Goal: Download file/media

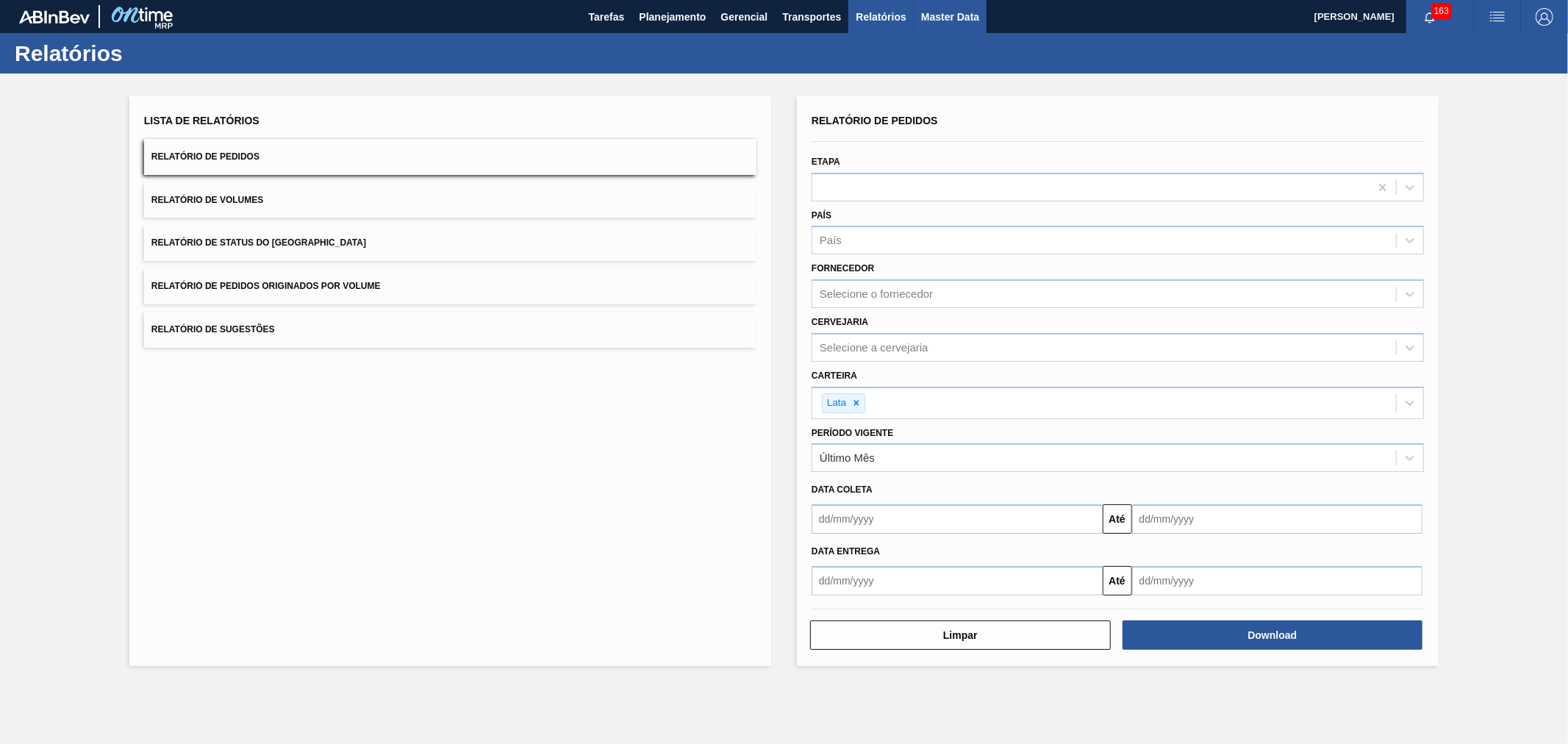
click at [924, 8] on span "Master Data" at bounding box center [951, 17] width 58 height 18
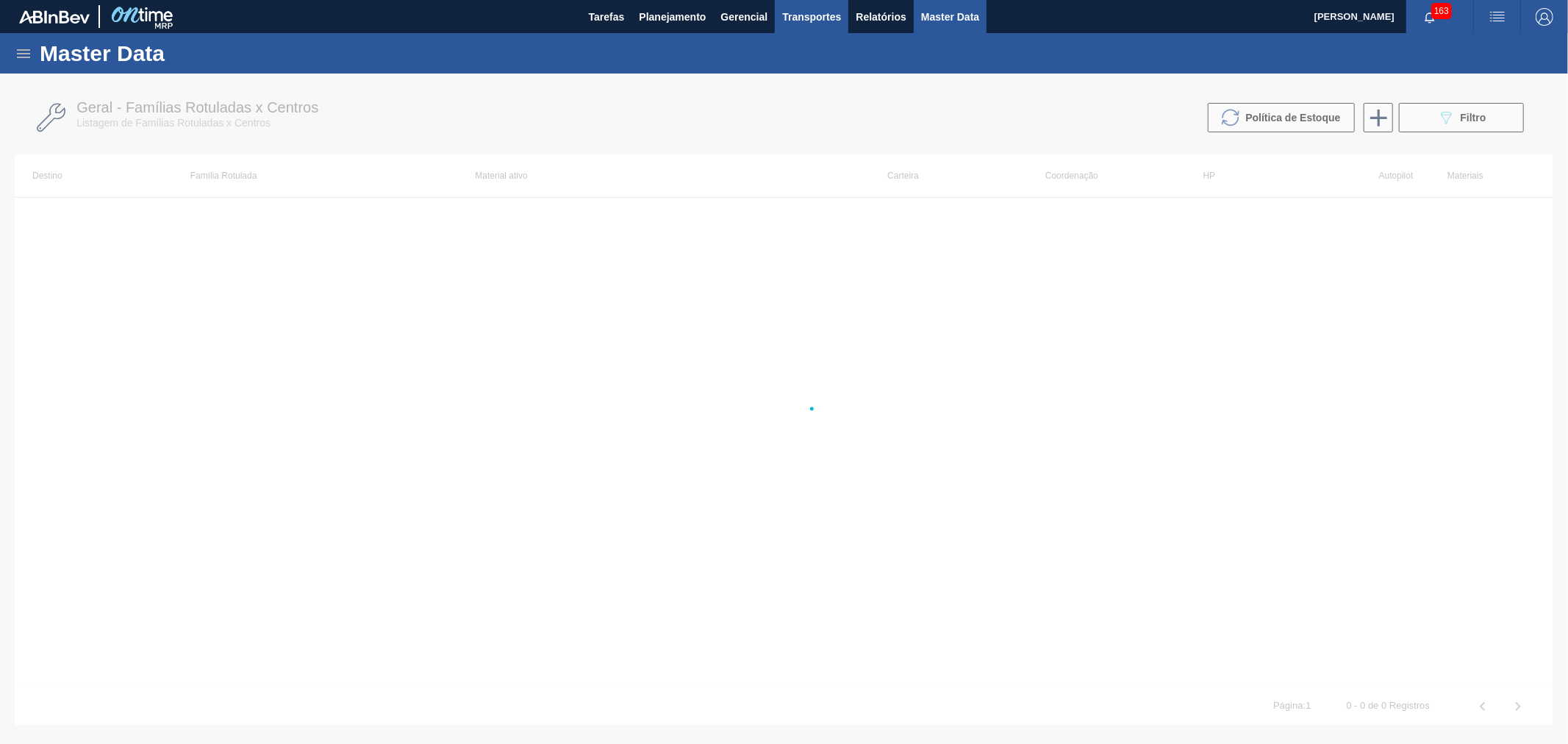
click at [814, 12] on span "Transportes" at bounding box center [812, 17] width 59 height 18
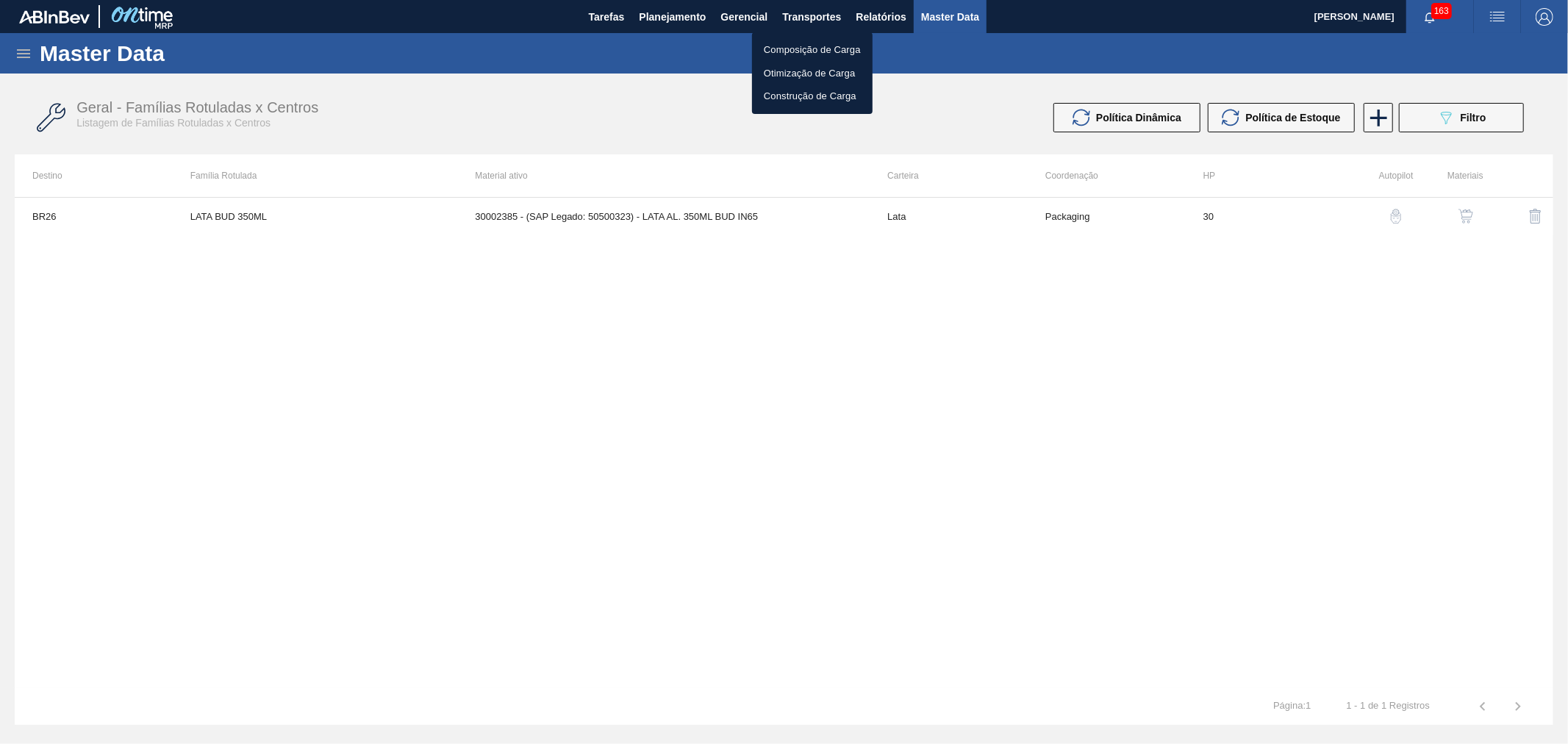
click at [908, 25] on div at bounding box center [784, 372] width 1568 height 744
click at [888, 0] on body "Tarefas Planejamento Gerencial Transportes Relatórios Master Data Alisson R Da …" at bounding box center [784, 0] width 1568 height 0
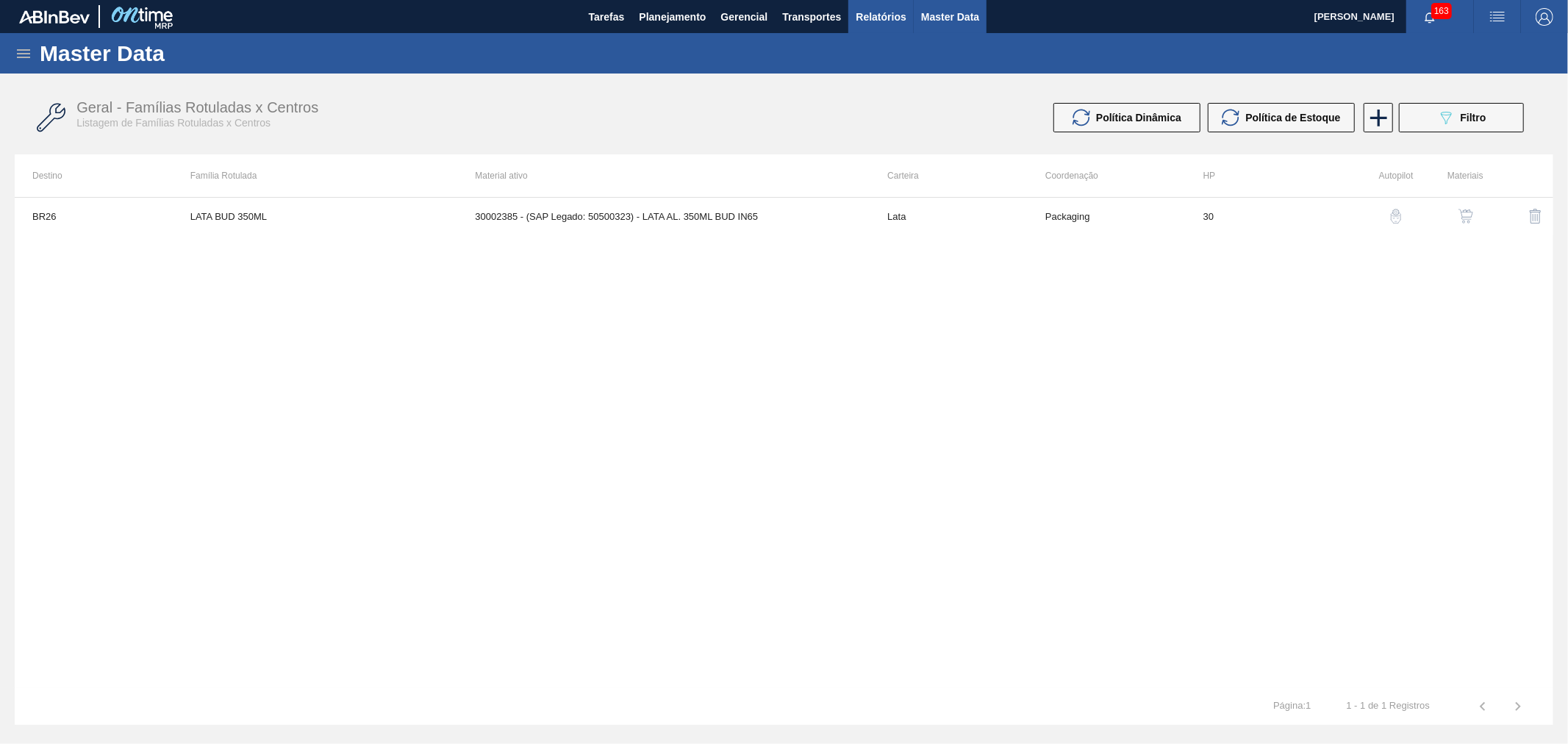
click at [887, 8] on span "Relatórios" at bounding box center [880, 17] width 50 height 18
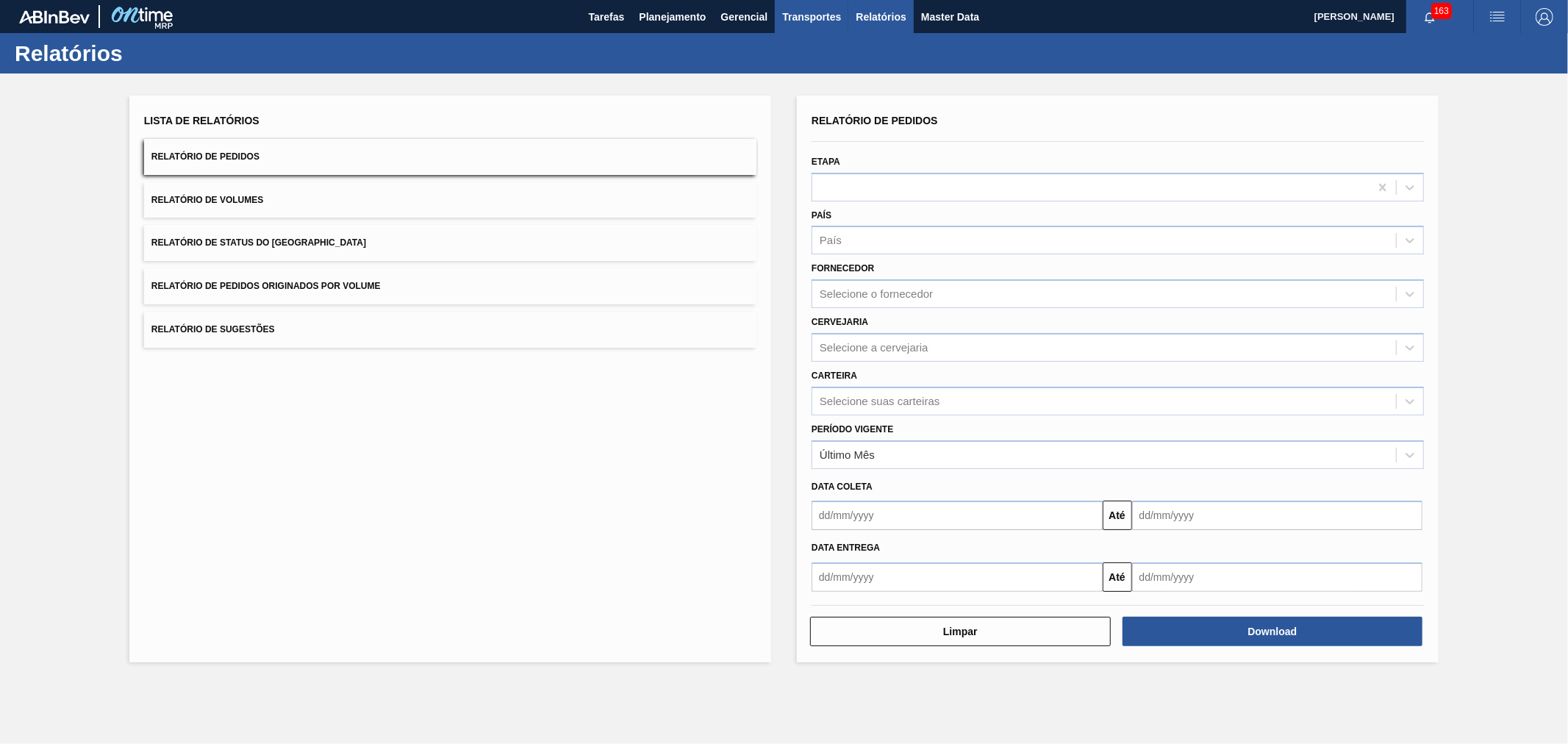
click at [826, 18] on span "Transportes" at bounding box center [812, 17] width 59 height 18
click at [887, 18] on div at bounding box center [784, 372] width 1568 height 744
click at [866, 395] on div "Selecione suas carteiras" at bounding box center [879, 401] width 120 height 13
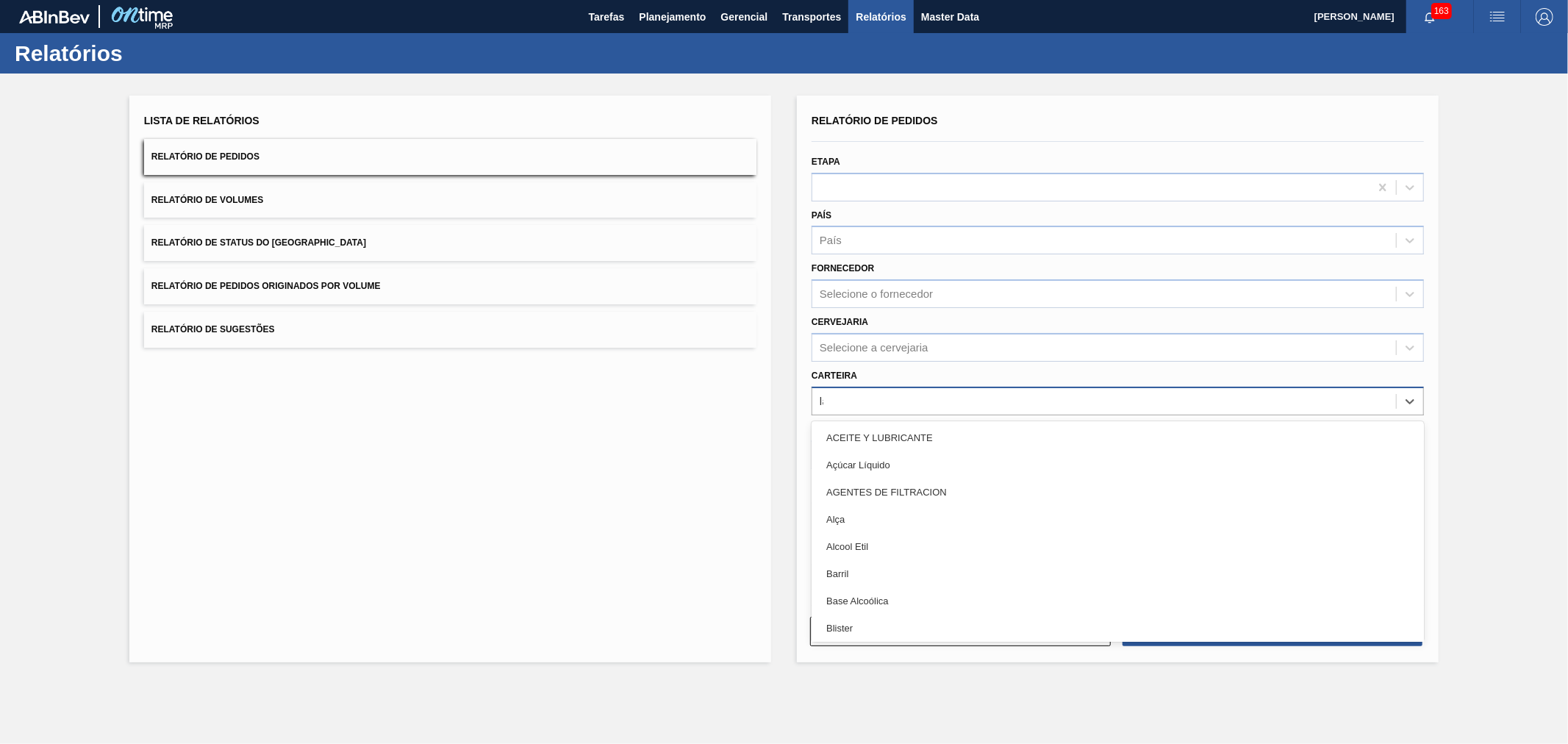
type input "lata"
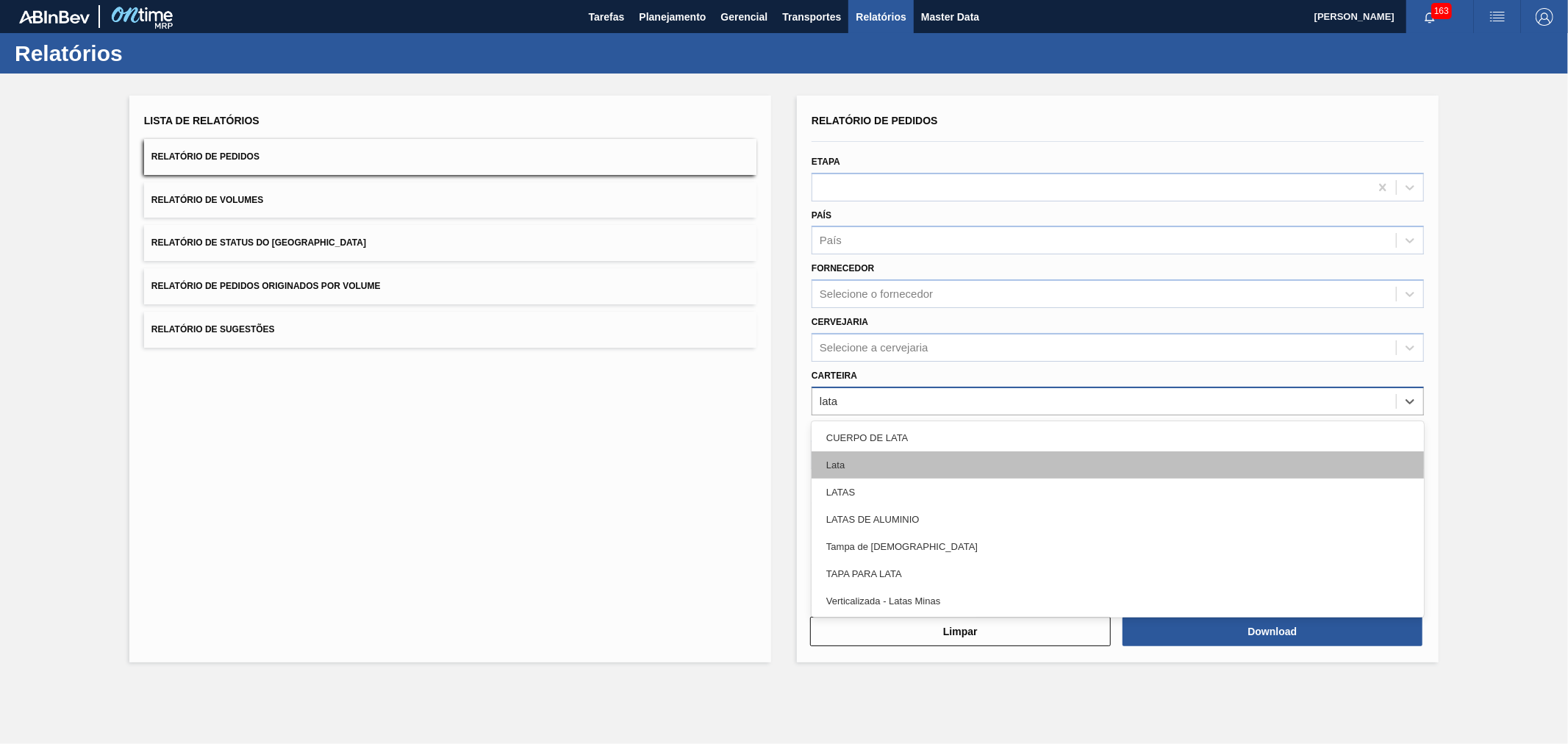
click at [854, 464] on div "Lata" at bounding box center [1118, 465] width 612 height 27
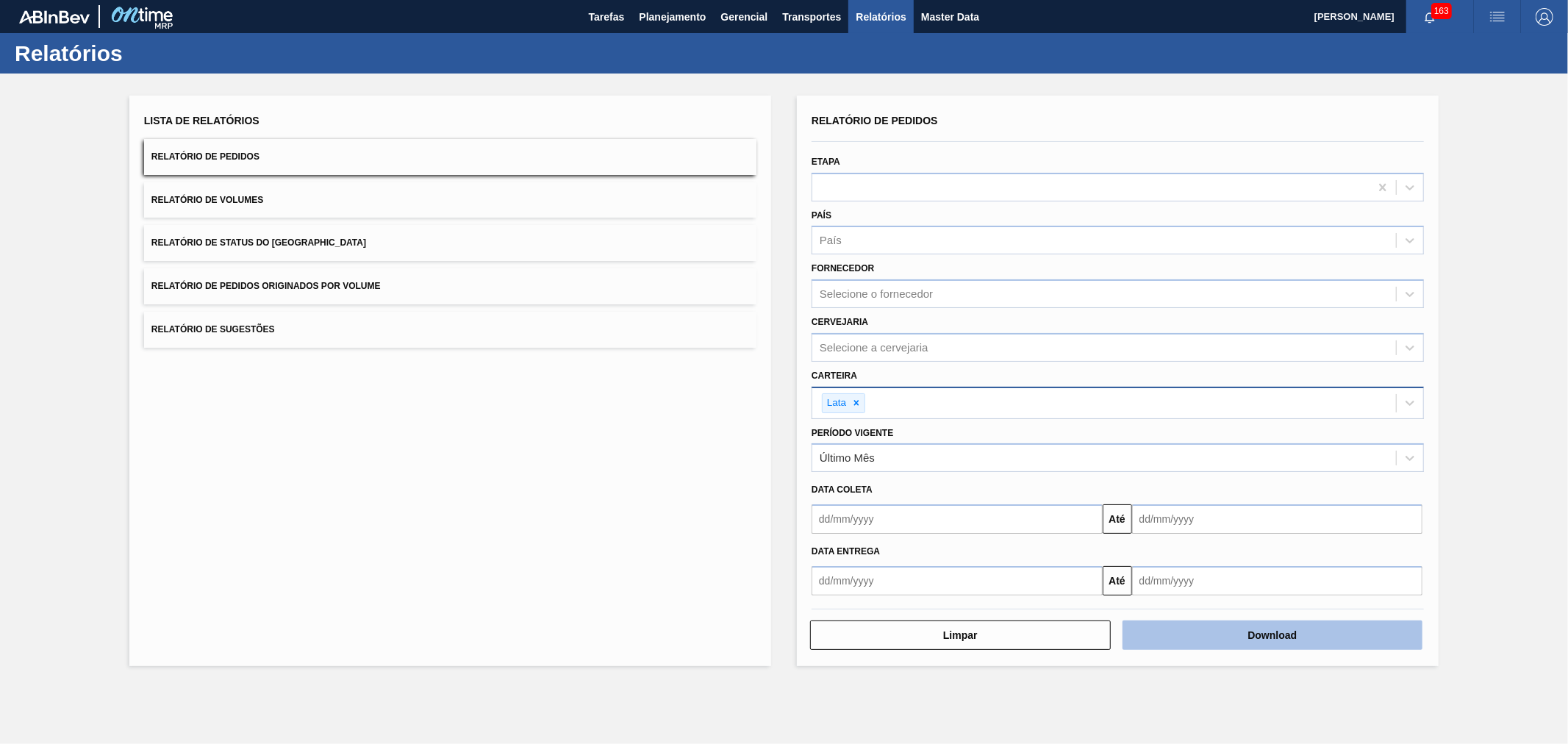
click at [1278, 626] on button "Download" at bounding box center [1272, 635] width 300 height 29
click at [269, 198] on button "Relatório de Volumes" at bounding box center [450, 200] width 612 height 36
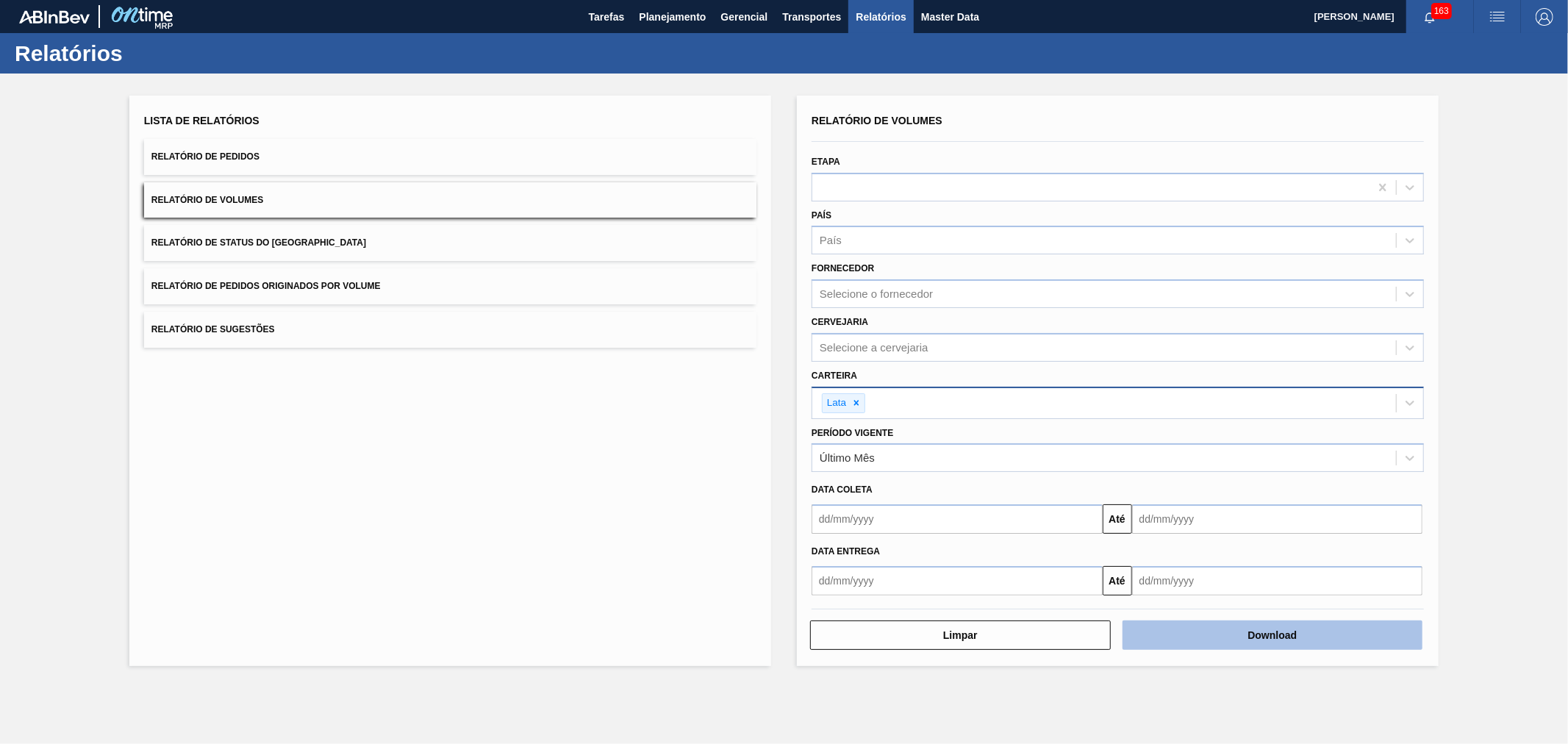
click at [1216, 628] on button "Download" at bounding box center [1272, 635] width 300 height 29
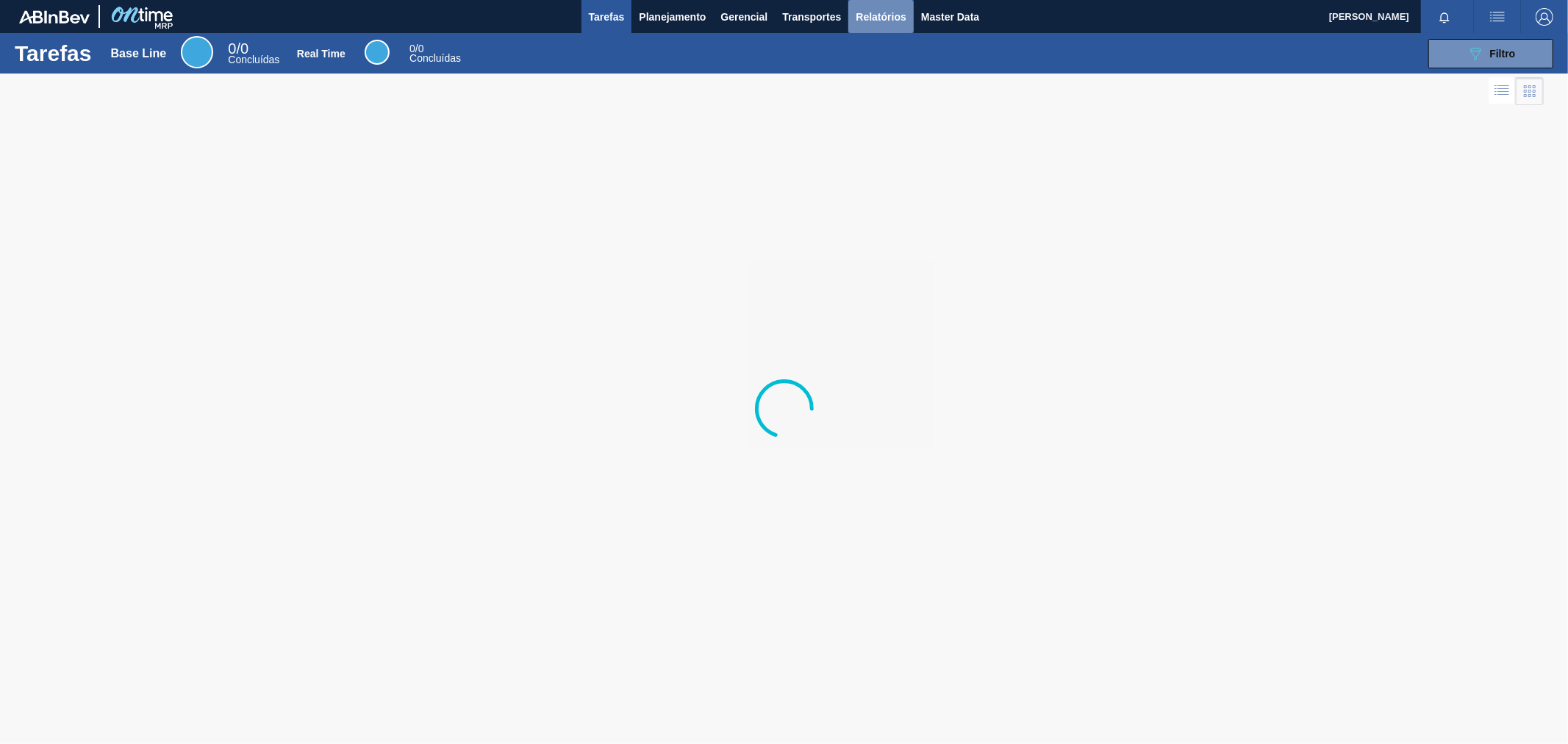
click at [887, 19] on span "Relatórios" at bounding box center [880, 17] width 50 height 18
